Goal: Task Accomplishment & Management: Use online tool/utility

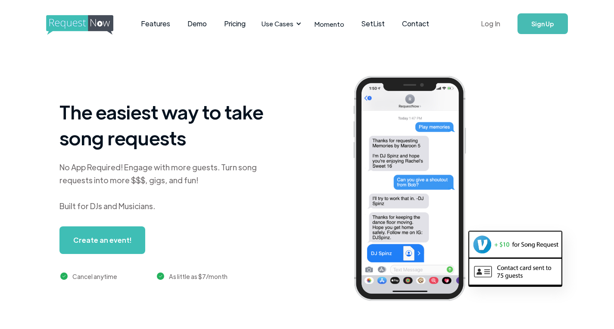
click at [492, 23] on link "Log In" at bounding box center [490, 24] width 37 height 30
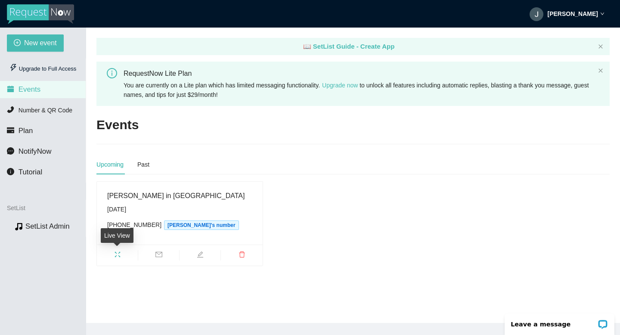
click at [117, 253] on icon "fullscreen" at bounding box center [117, 254] width 7 height 7
click at [164, 254] on span "mail" at bounding box center [158, 255] width 41 height 9
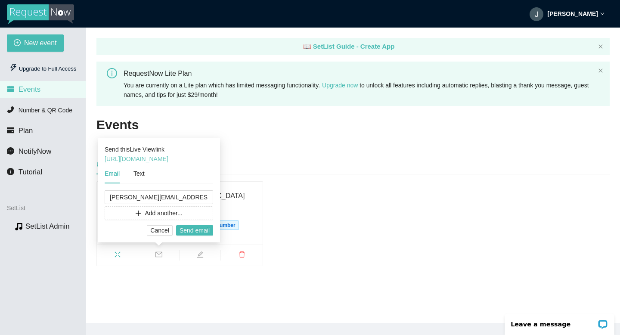
click at [168, 162] on link "https://app.requestnow.io/live/elojgxr/" at bounding box center [137, 159] width 64 height 7
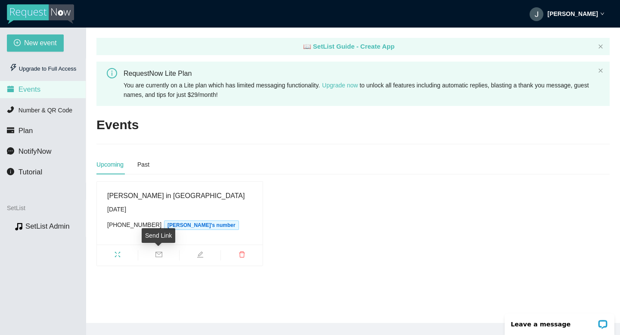
click at [159, 256] on icon "mail" at bounding box center [159, 254] width 7 height 7
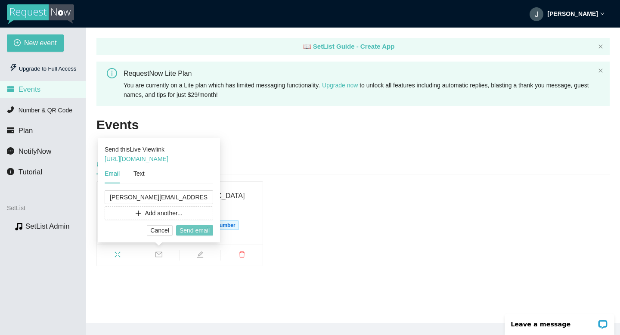
click at [196, 230] on span "Send email" at bounding box center [195, 230] width 30 height 9
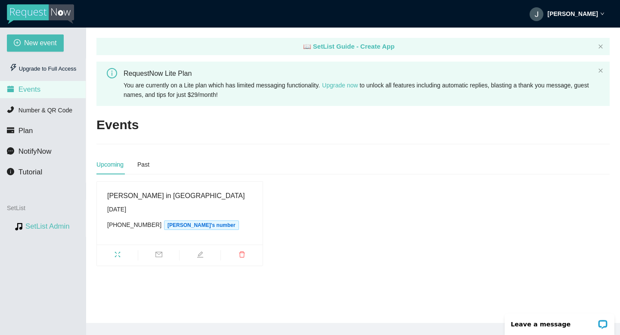
click at [36, 223] on link "SetList Admin" at bounding box center [47, 226] width 44 height 8
